Goal: Check status

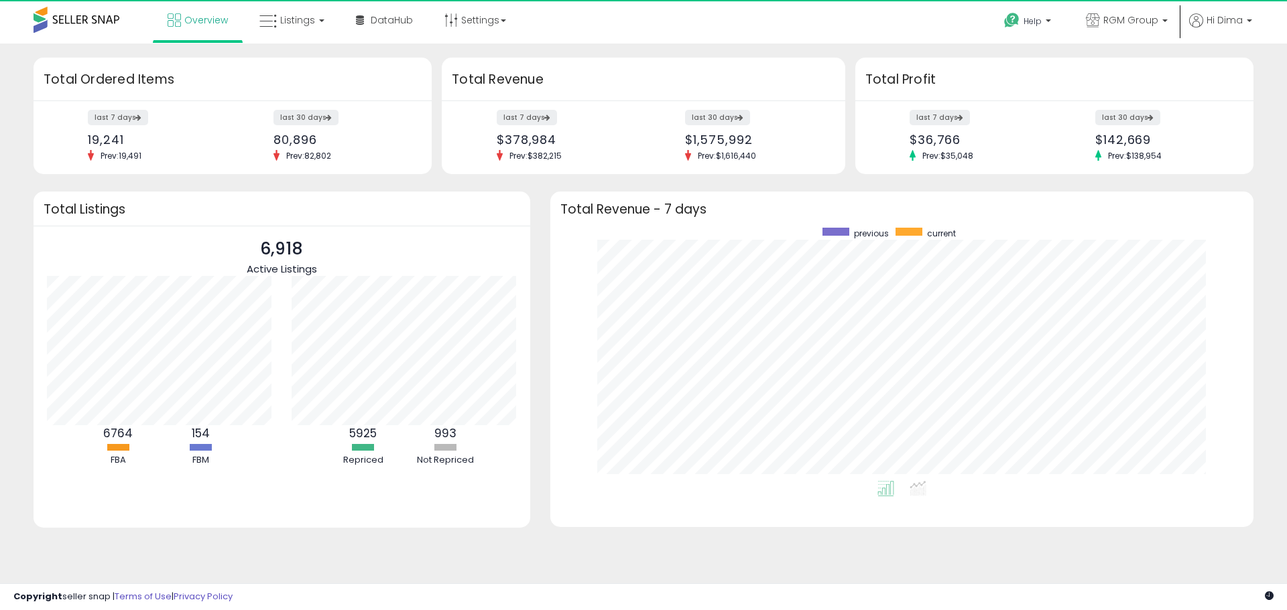
scroll to position [253, 676]
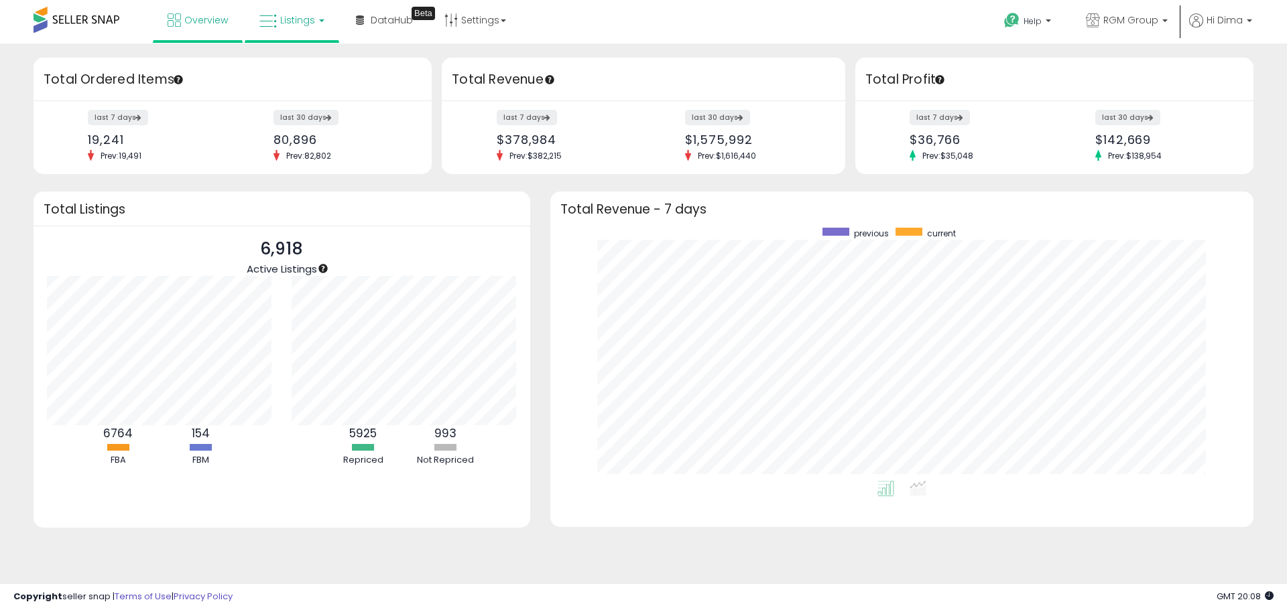
click at [293, 25] on span "Listings" at bounding box center [297, 19] width 35 height 13
click at [302, 69] on icon at bounding box center [302, 66] width 58 height 17
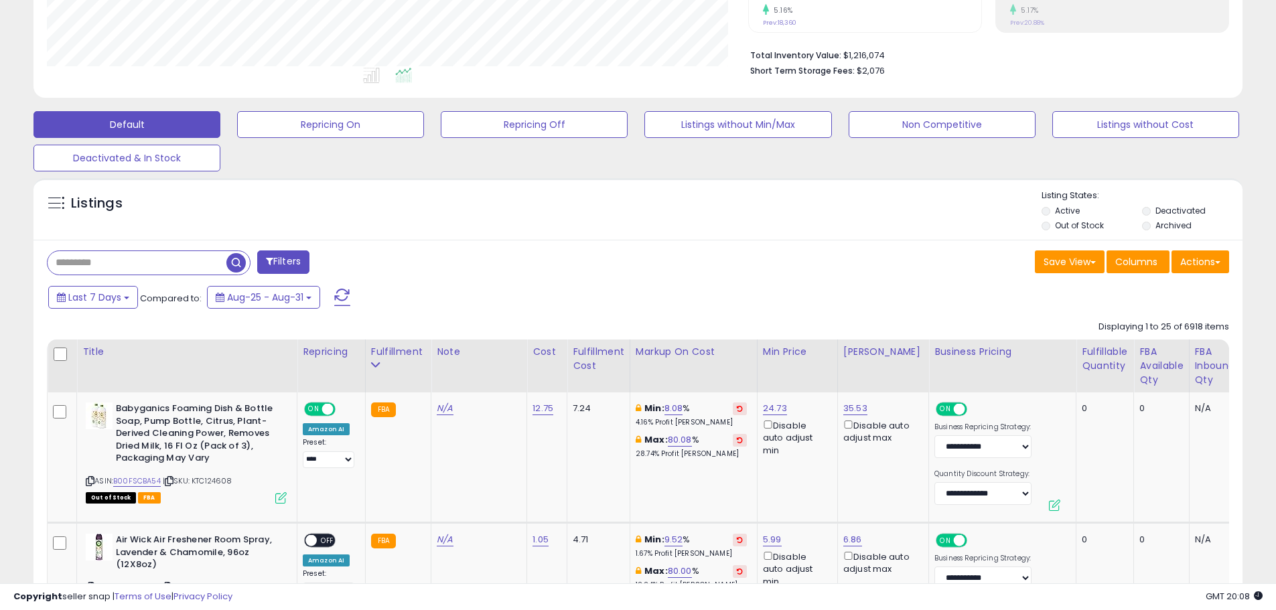
scroll to position [335, 0]
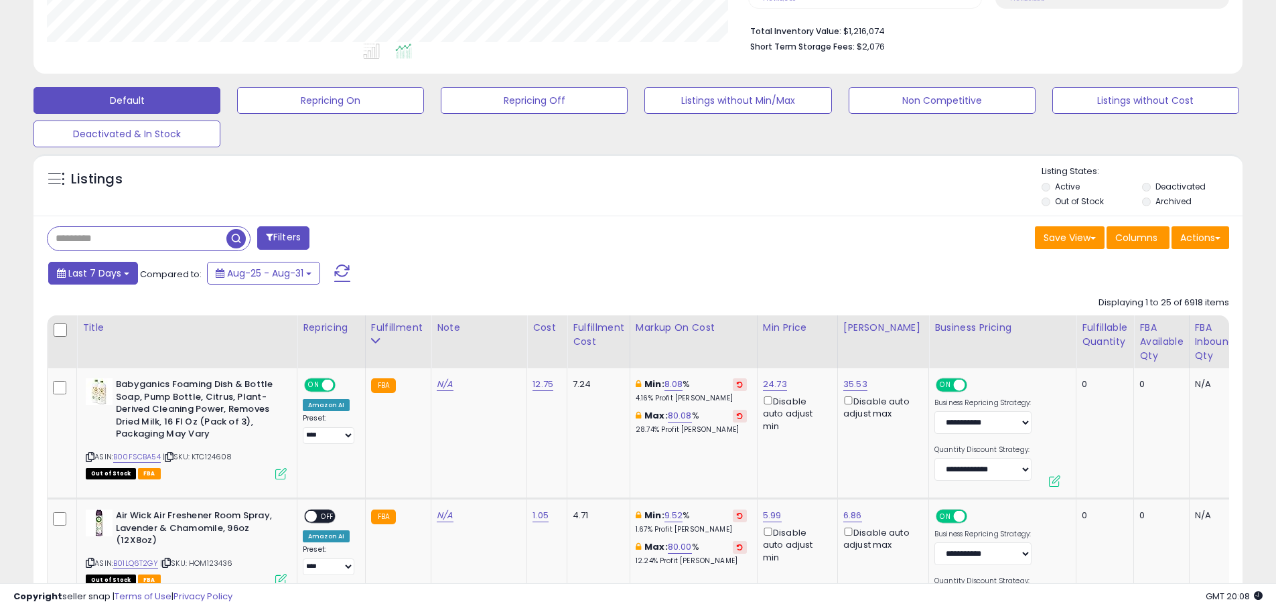
click at [128, 275] on b at bounding box center [126, 274] width 5 height 3
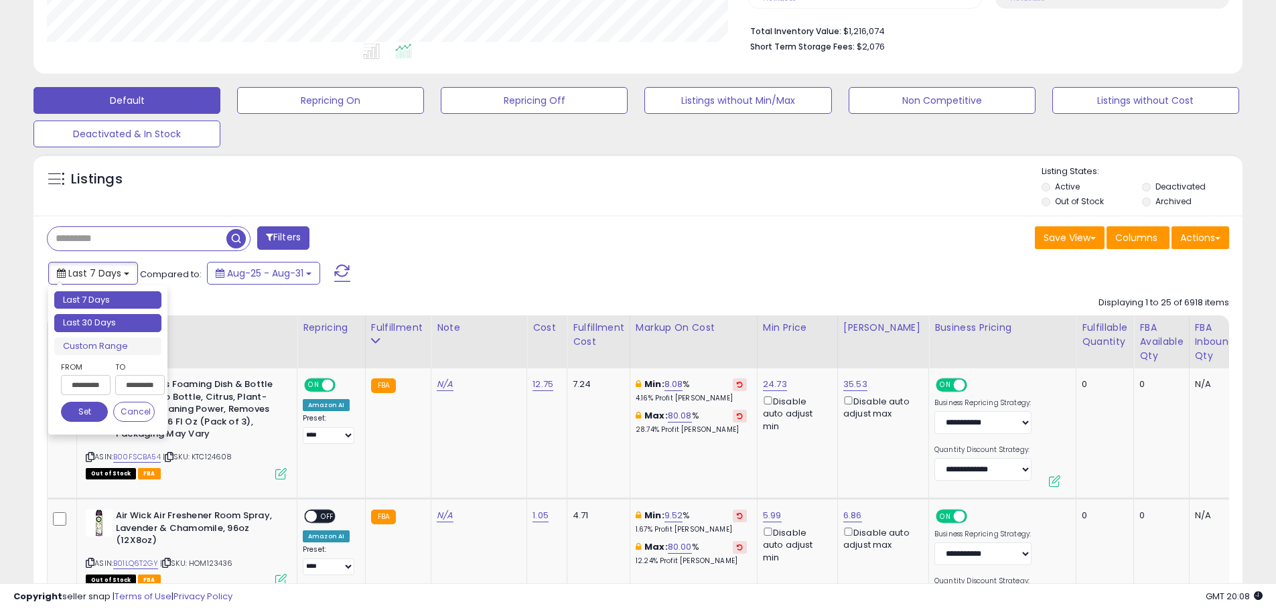
type input "**********"
click at [128, 325] on li "Last 30 Days" at bounding box center [107, 323] width 107 height 18
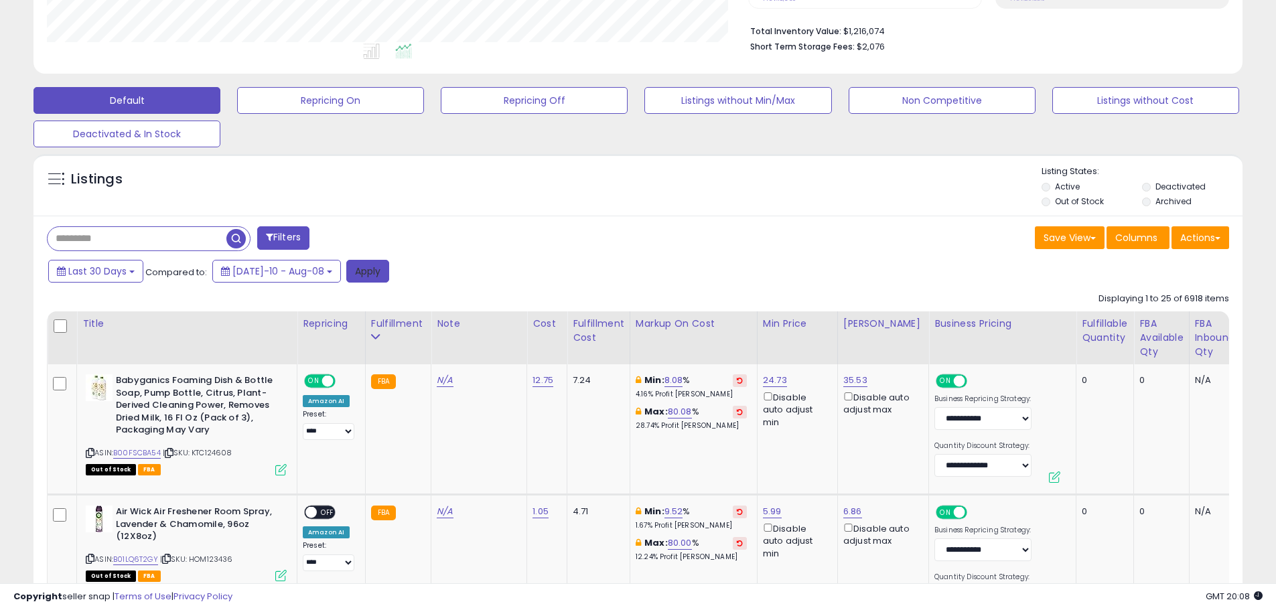
drag, startPoint x: 330, startPoint y: 270, endPoint x: 398, endPoint y: 273, distance: 68.4
click at [346, 270] on button "Apply" at bounding box center [367, 271] width 43 height 23
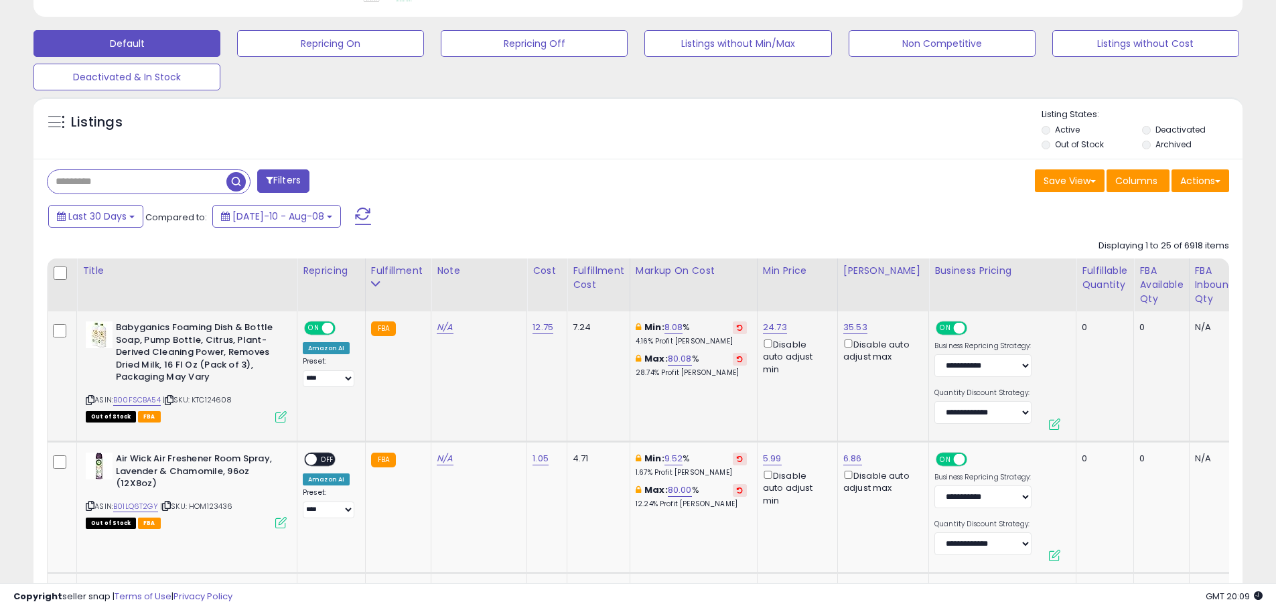
scroll to position [0, 0]
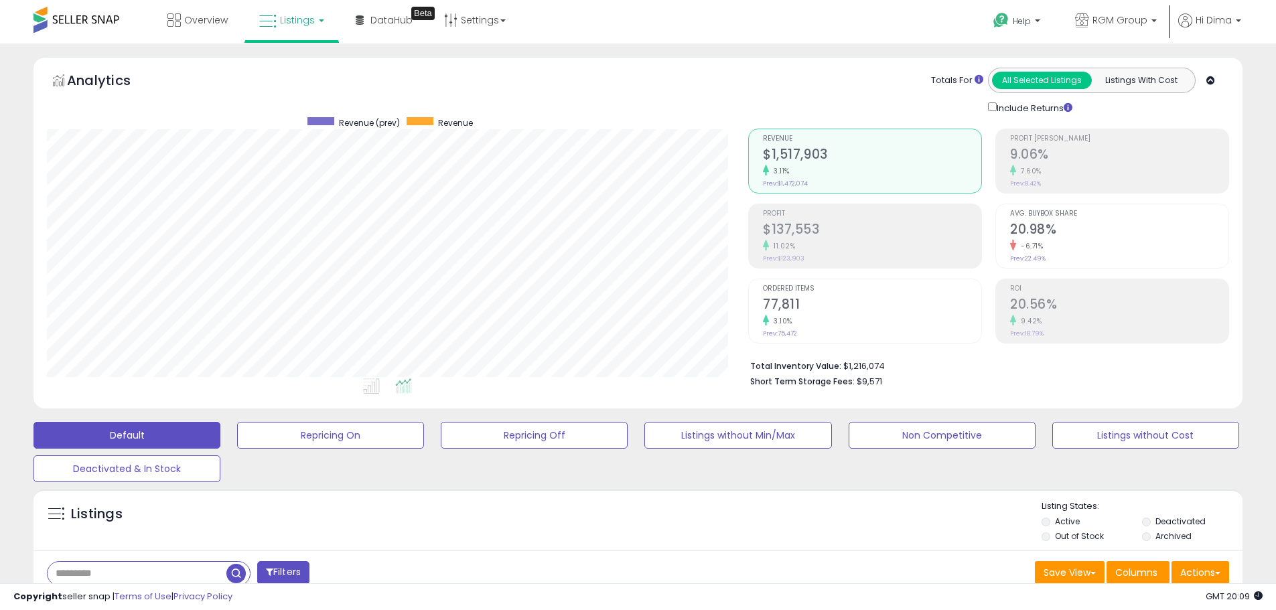
click at [770, 399] on div "Analytics Totals For All Selected Listings Listings With Cost Include Returns" at bounding box center [638, 233] width 1209 height 352
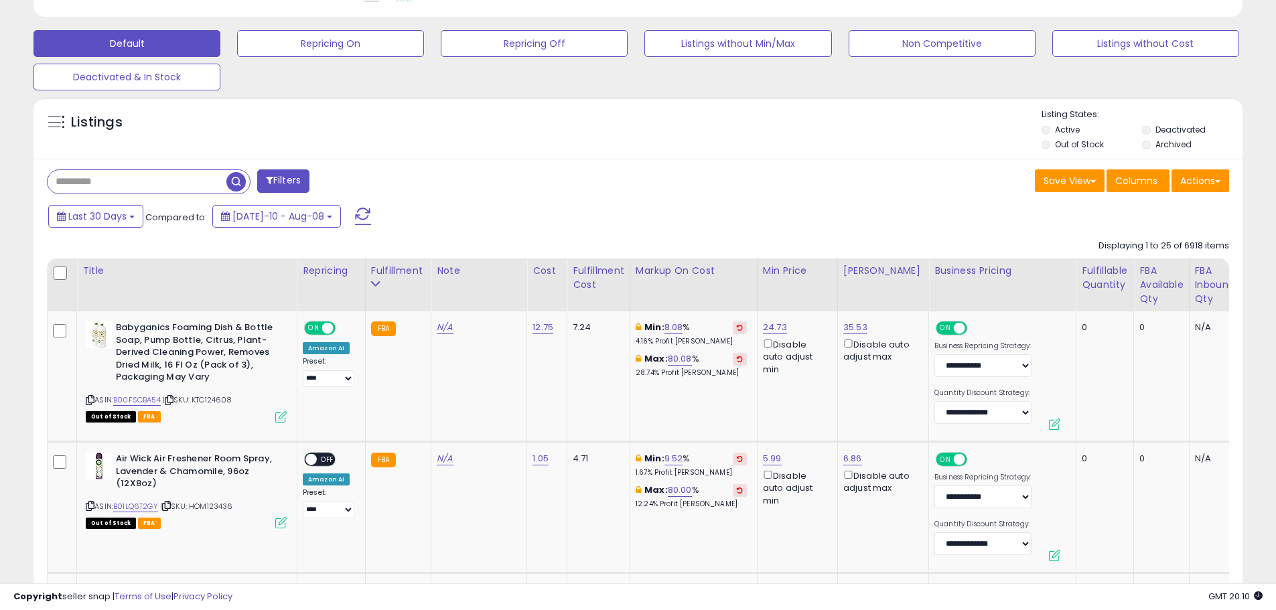
scroll to position [402, 0]
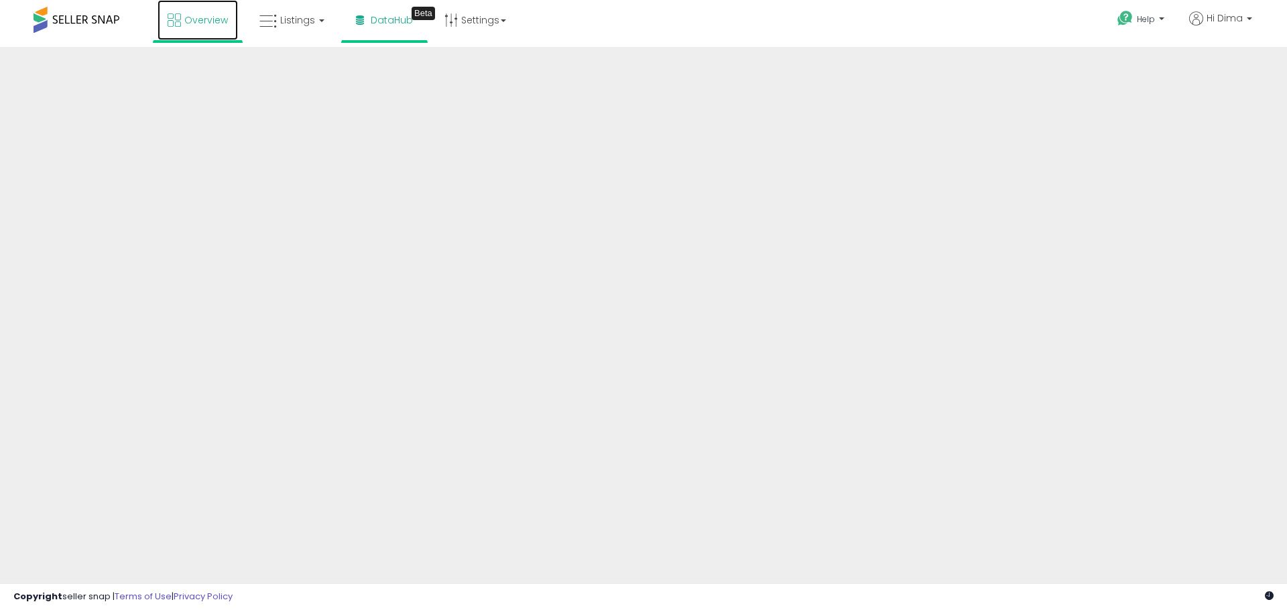
click at [188, 19] on span "Overview" at bounding box center [206, 19] width 44 height 13
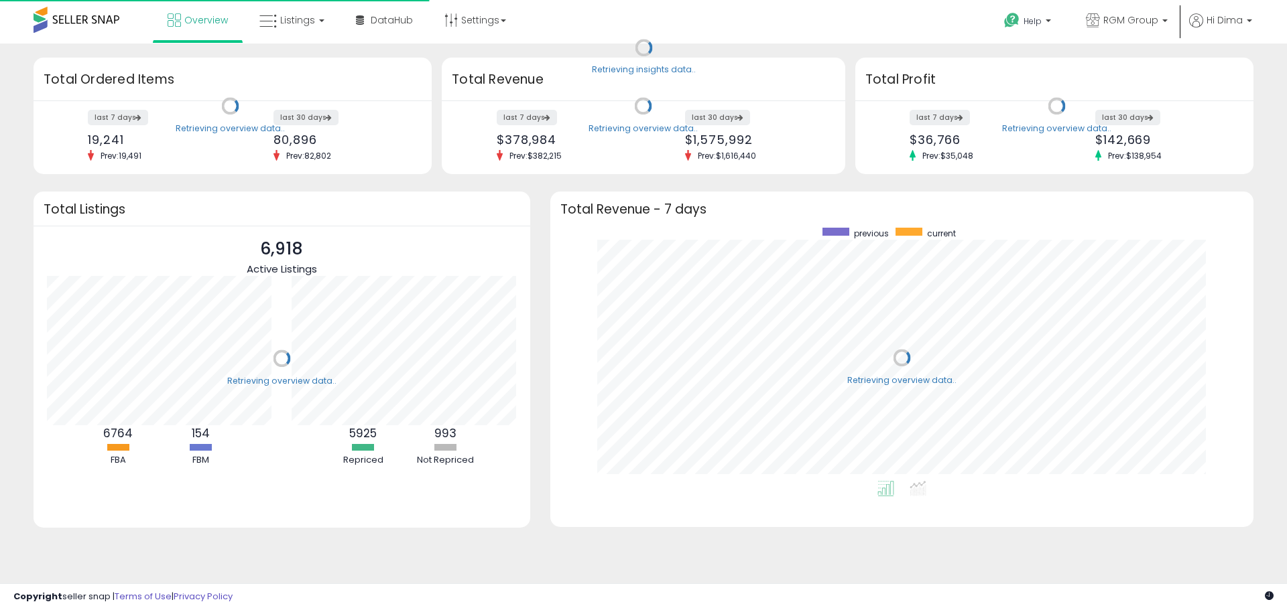
scroll to position [253, 676]
